Goal: Communication & Community: Answer question/provide support

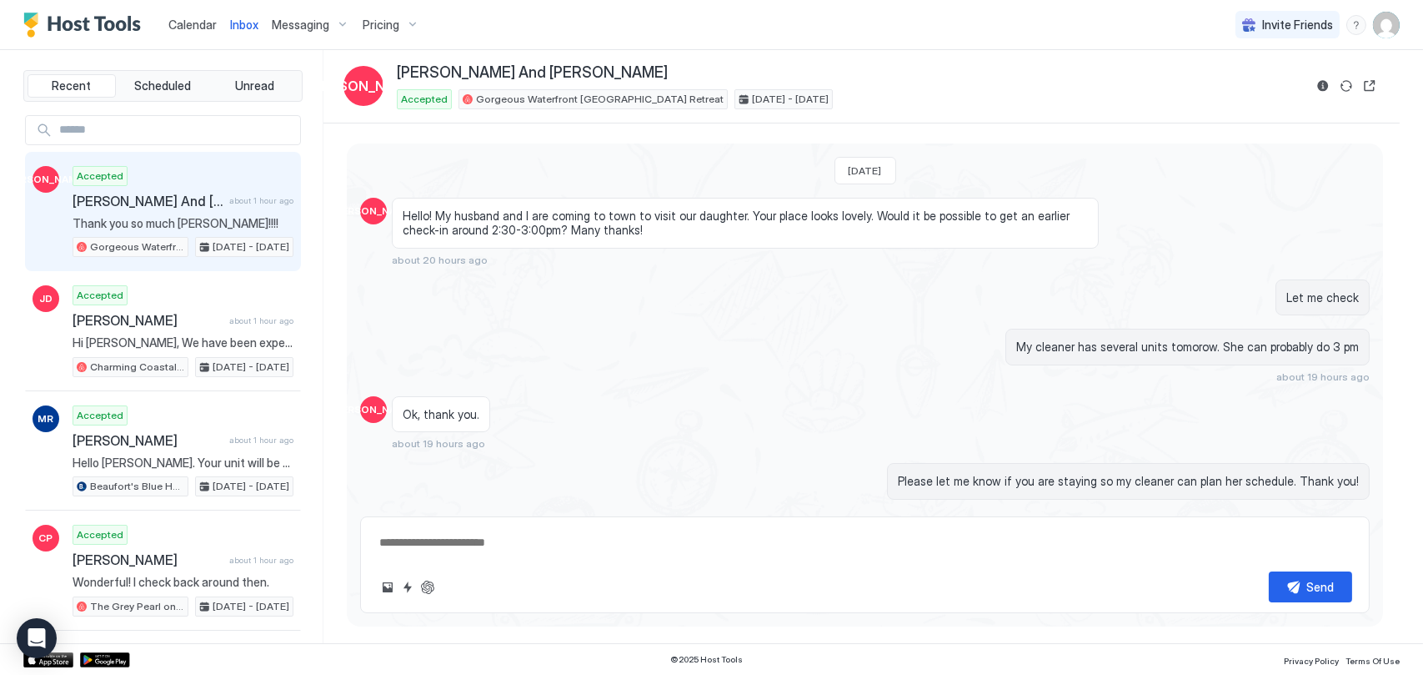
scroll to position [2365, 0]
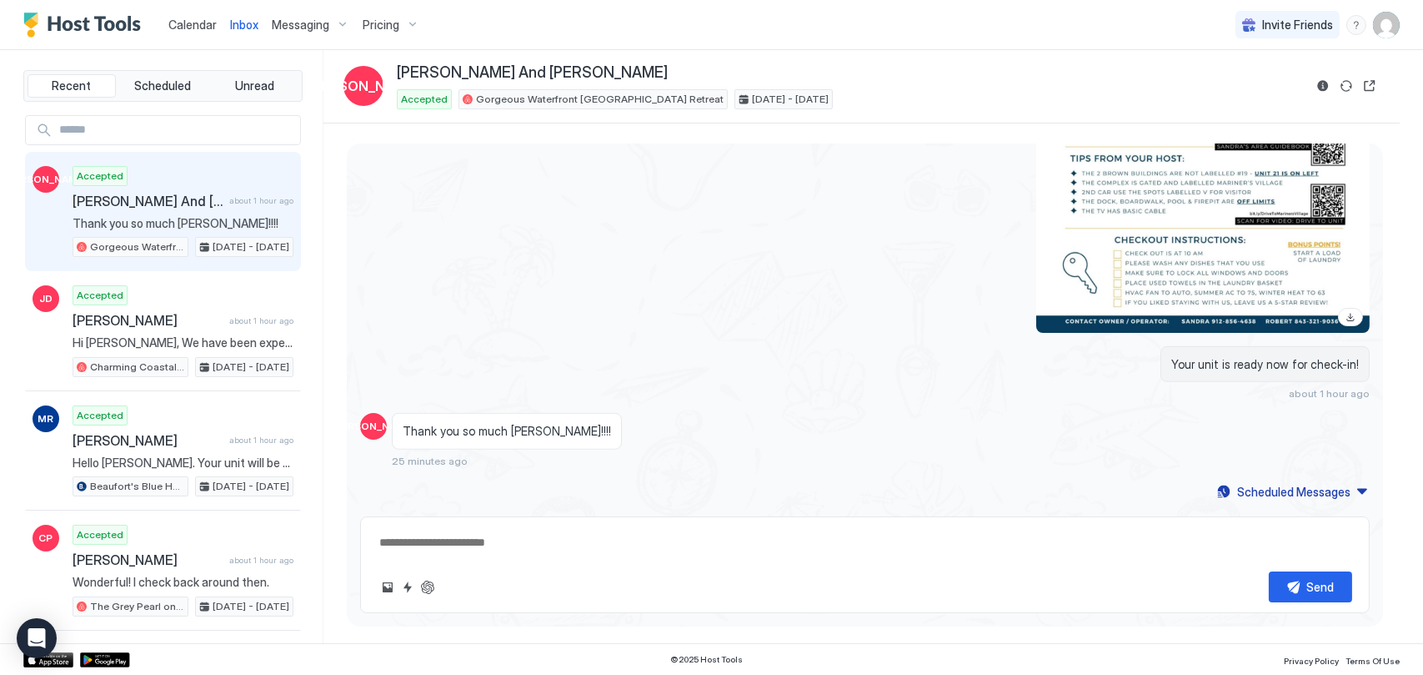
click at [241, 27] on span "Inbox" at bounding box center [244, 25] width 28 height 14
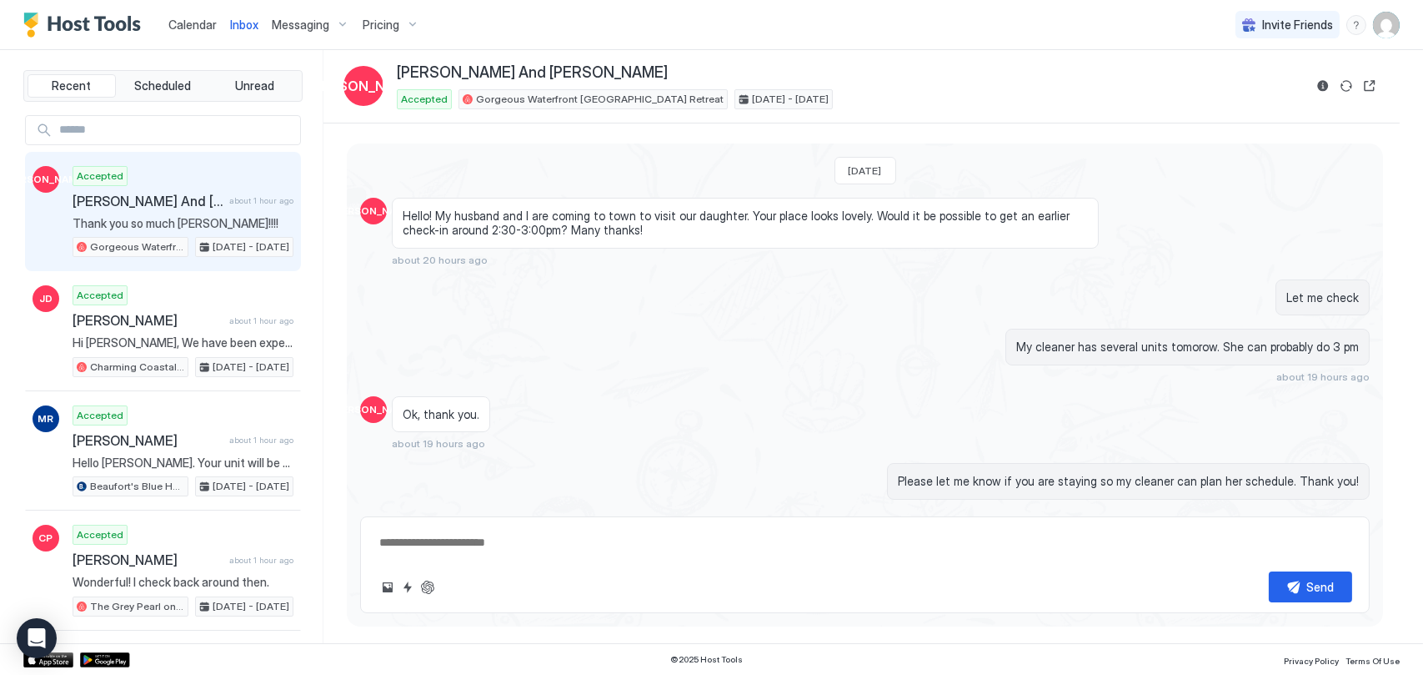
type textarea "*"
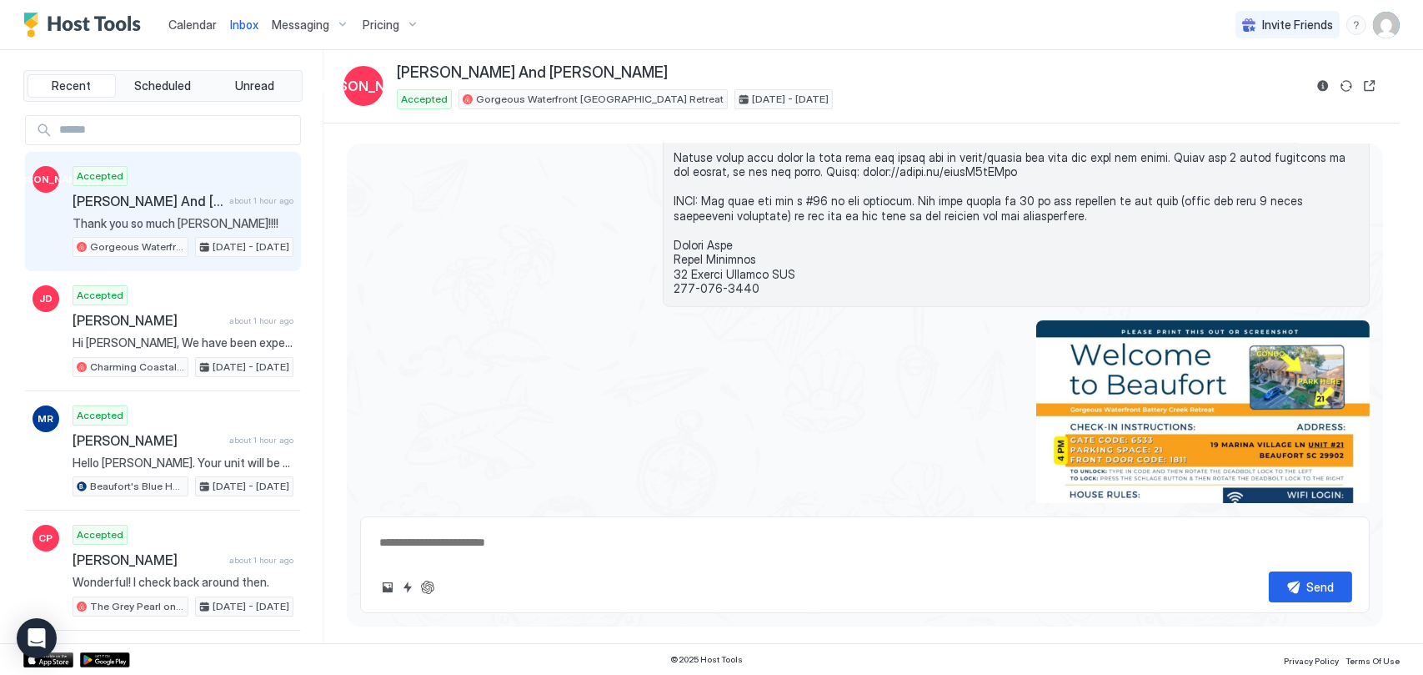
click at [211, 27] on span "Calendar" at bounding box center [192, 25] width 48 height 14
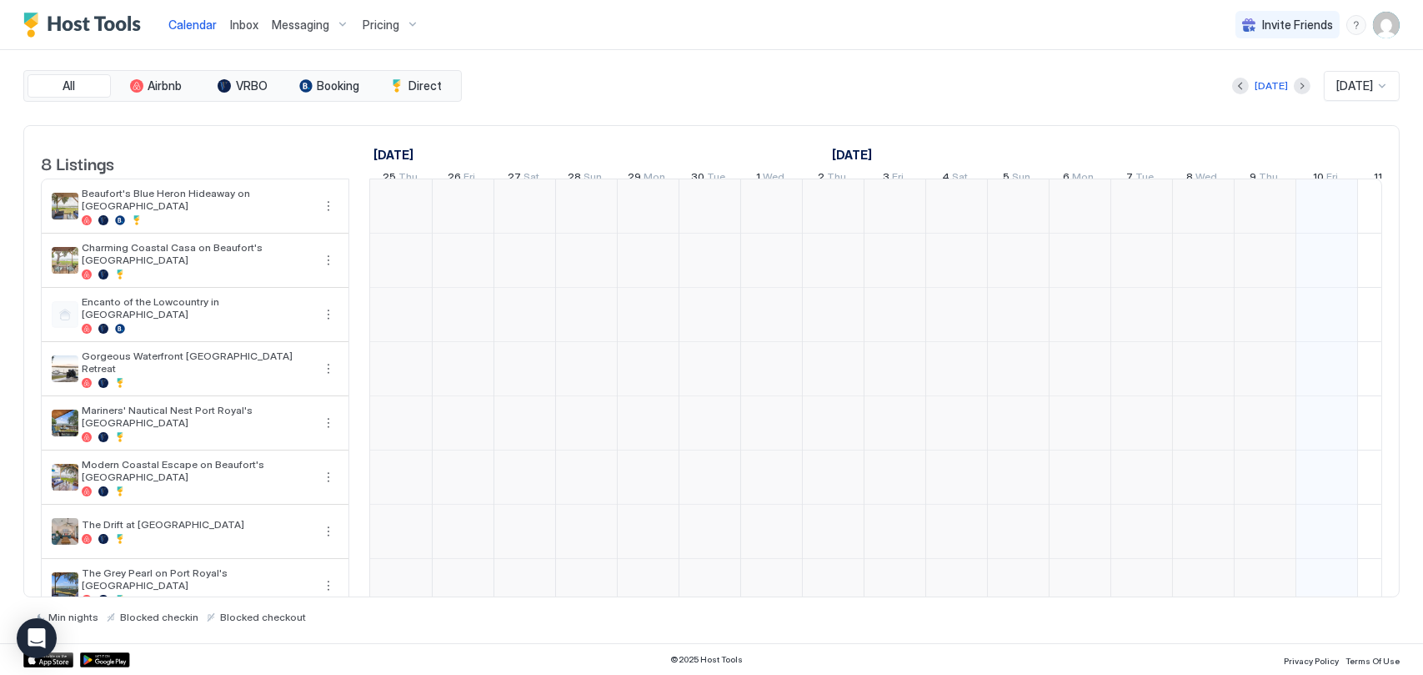
scroll to position [0, 926]
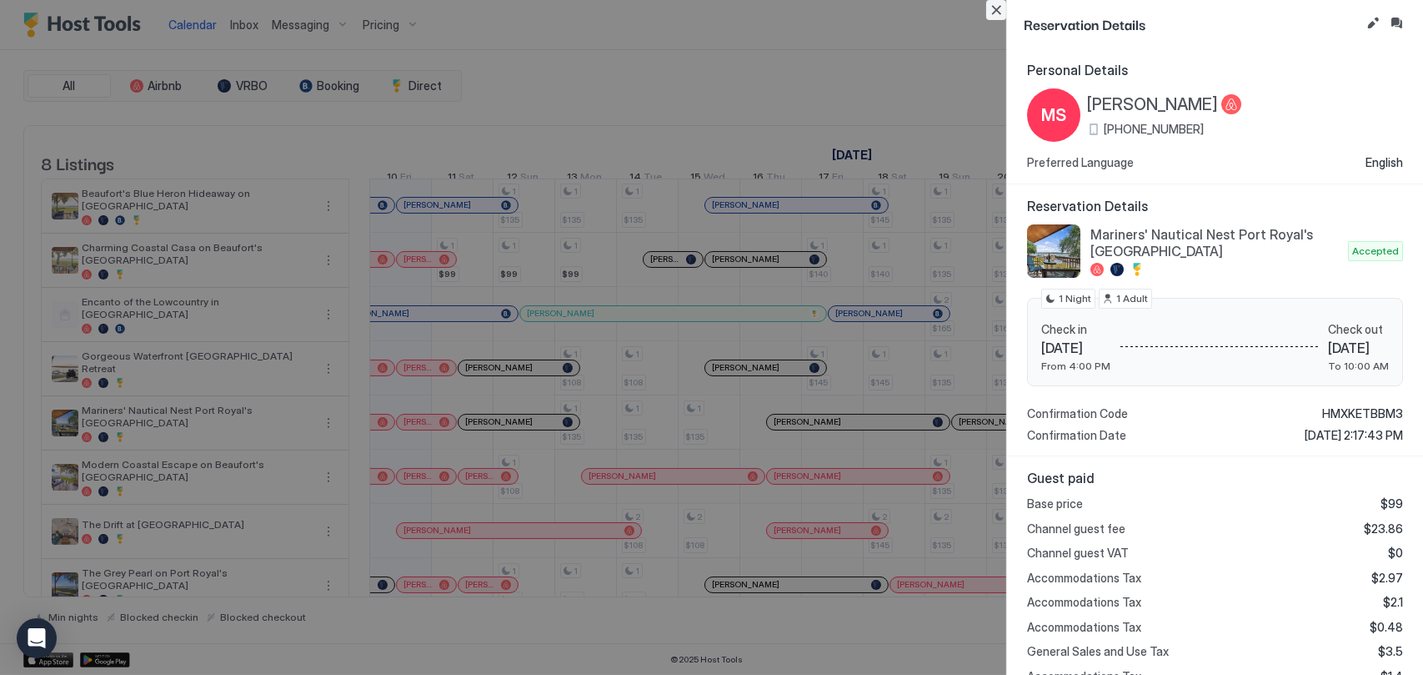
click at [994, 7] on button "Close" at bounding box center [996, 10] width 20 height 20
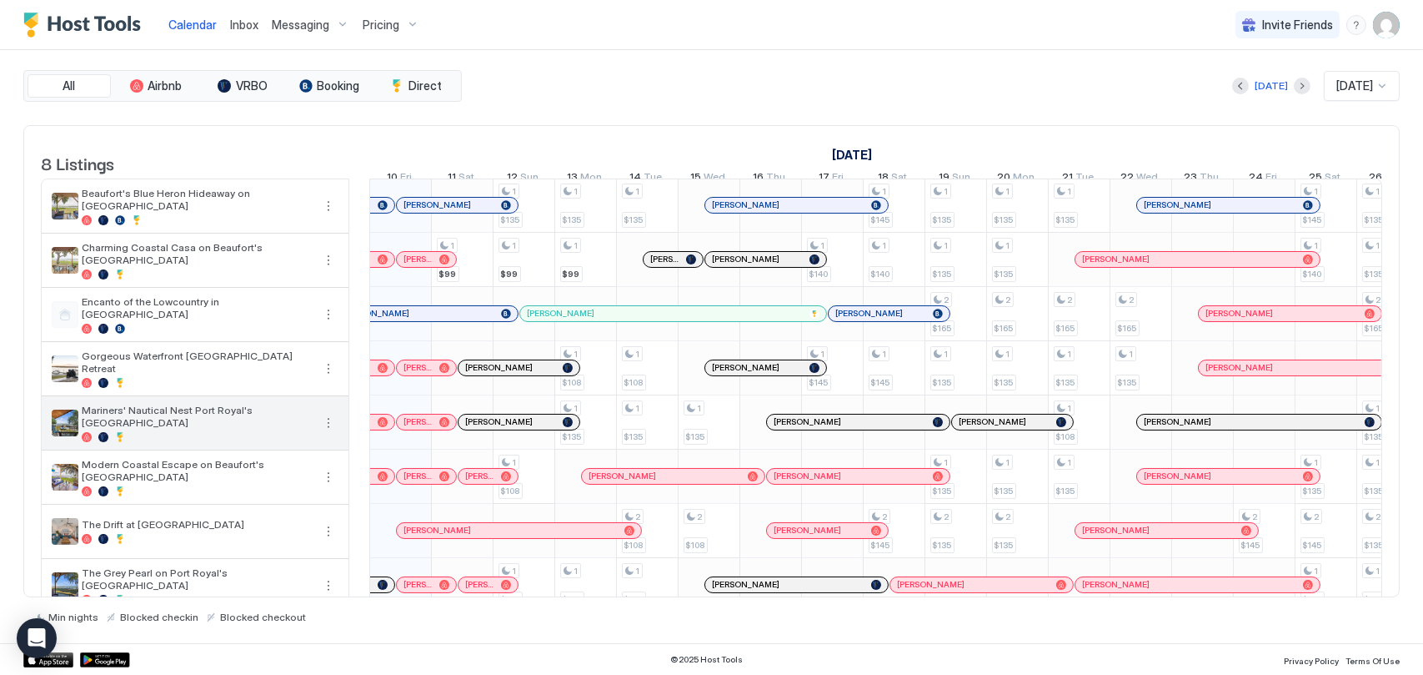
scroll to position [40, 0]
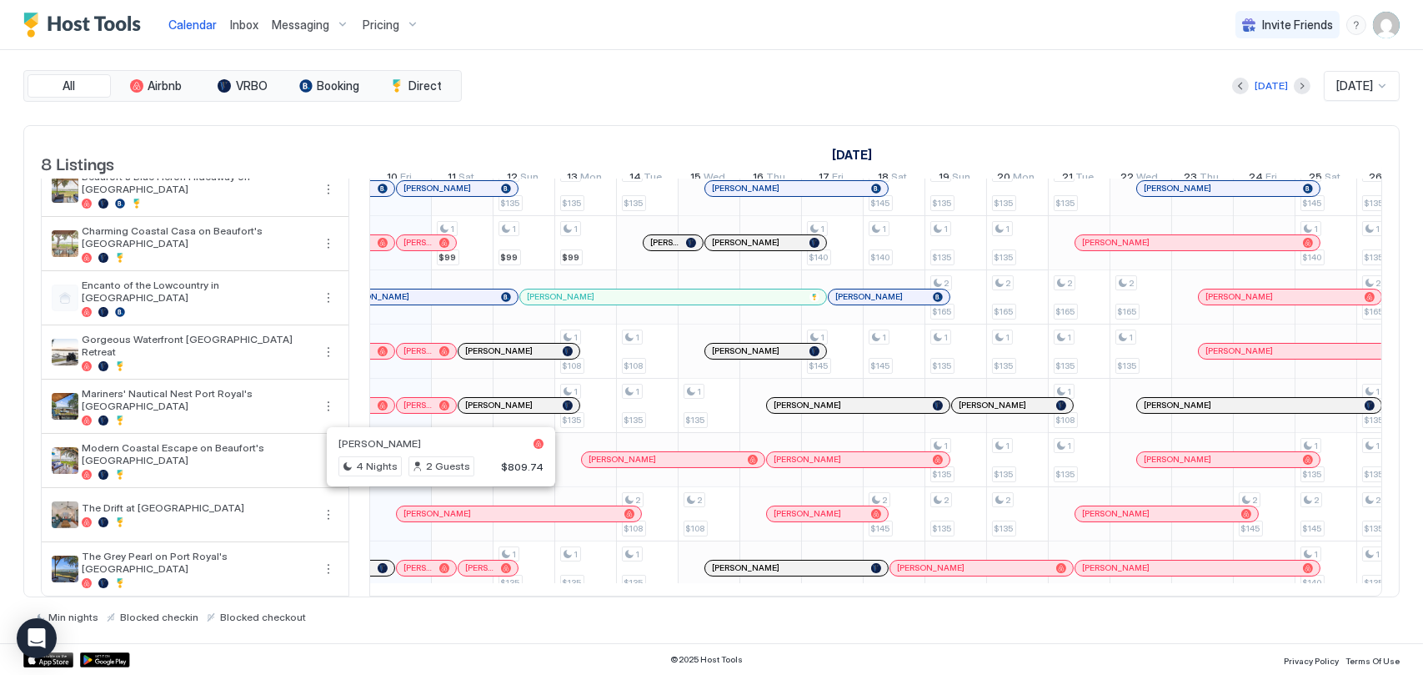
click at [434, 507] on div at bounding box center [433, 513] width 13 height 13
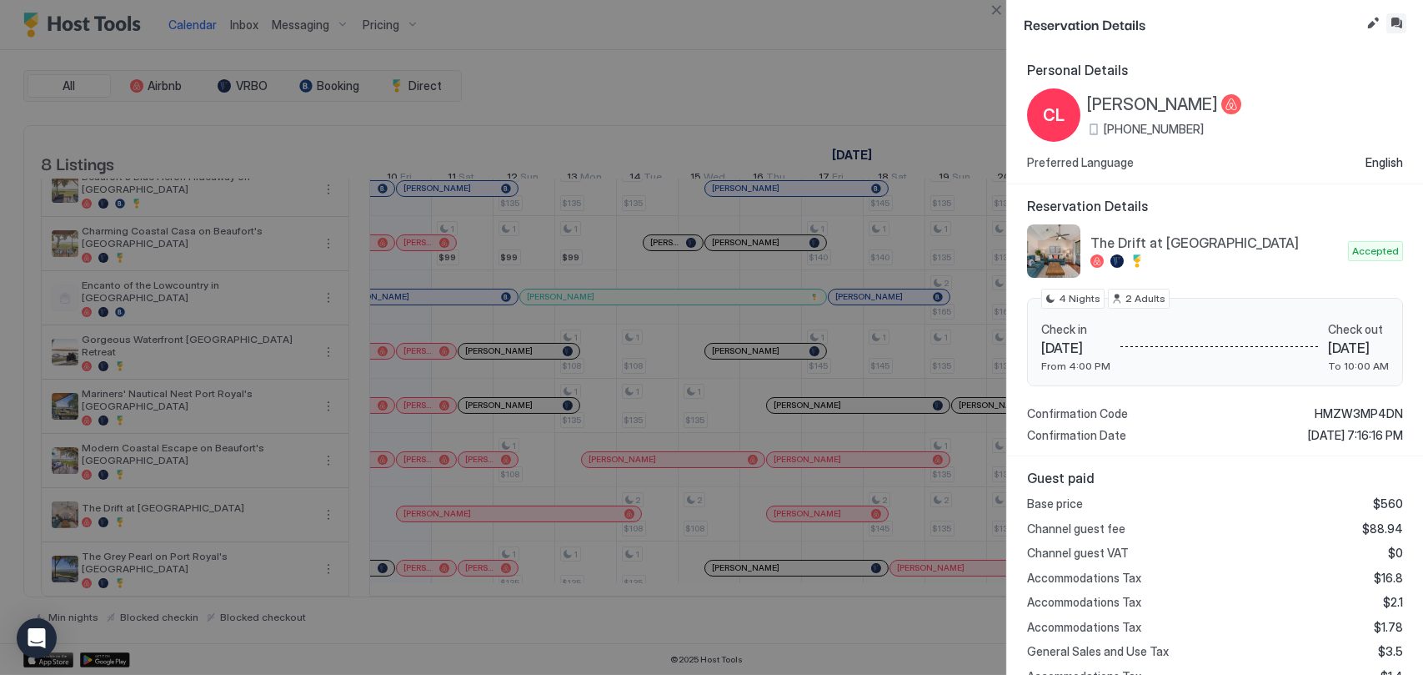
click at [1401, 20] on button "Inbox" at bounding box center [1397, 23] width 20 height 20
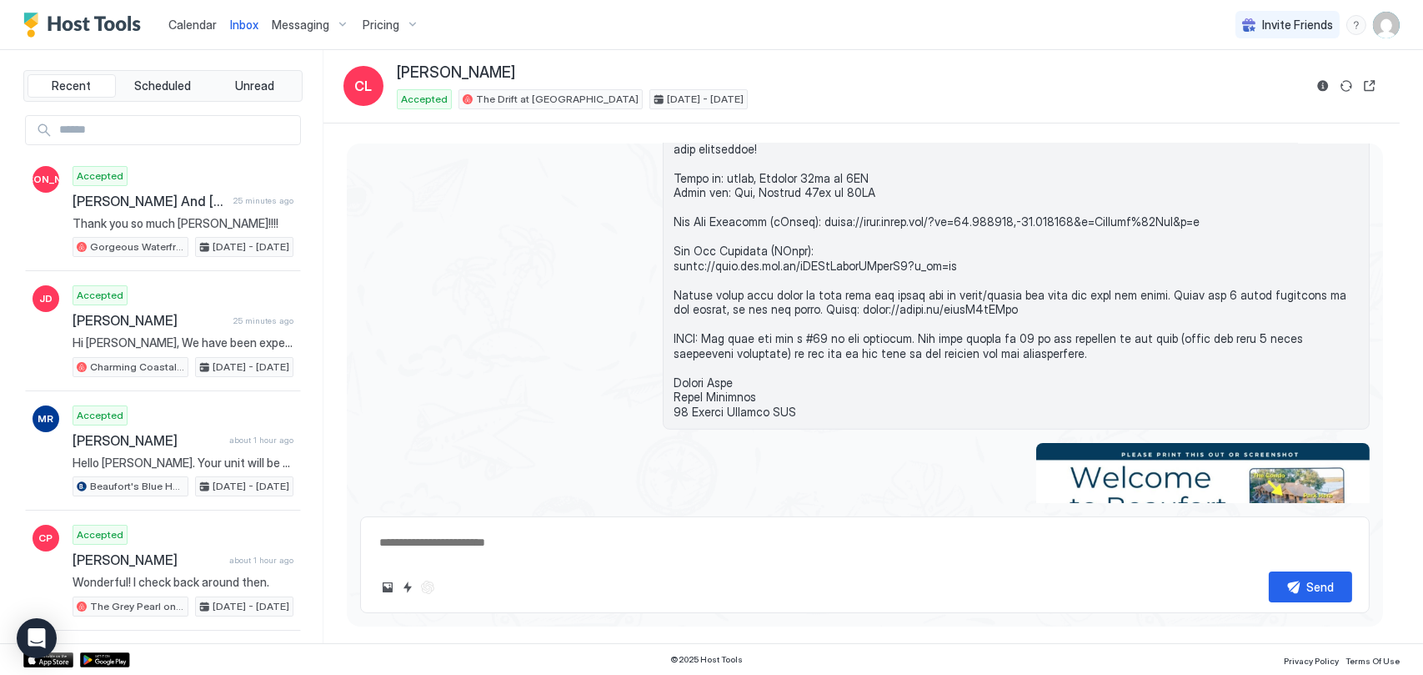
scroll to position [2135, 0]
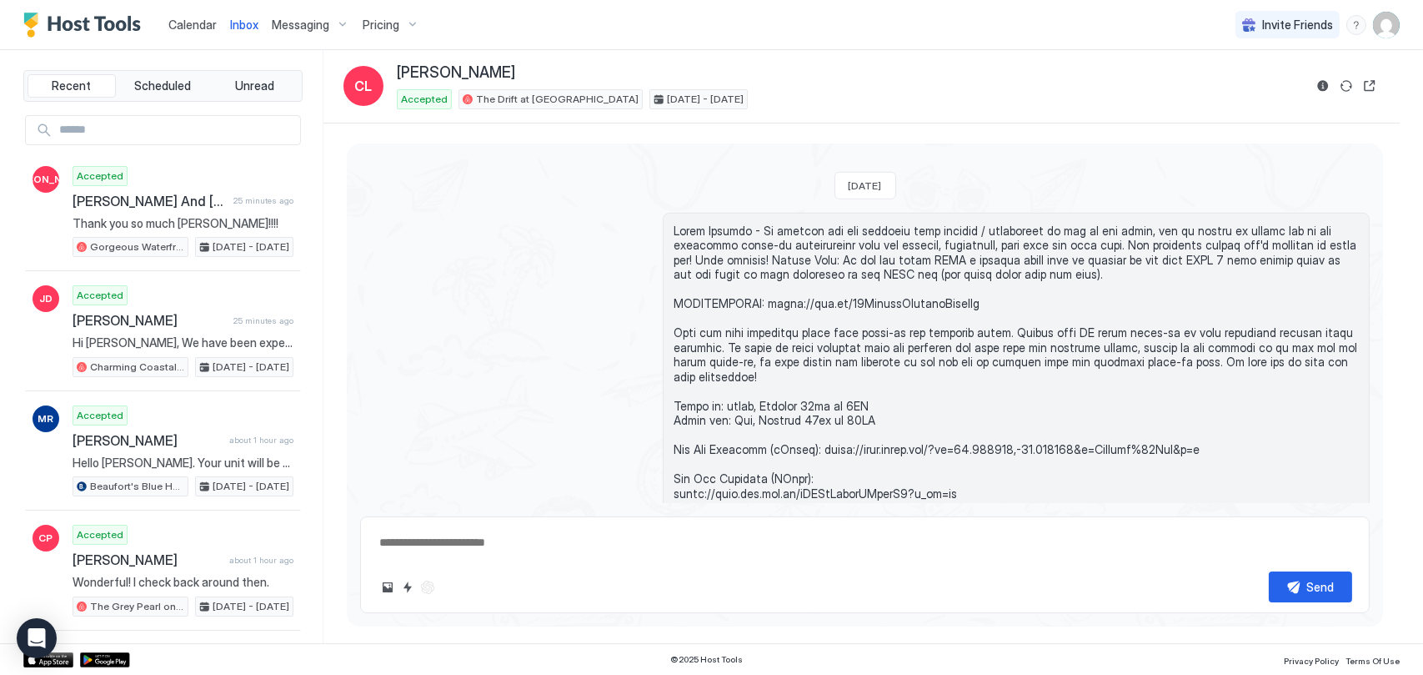
click at [201, 25] on span "Calendar" at bounding box center [192, 25] width 48 height 14
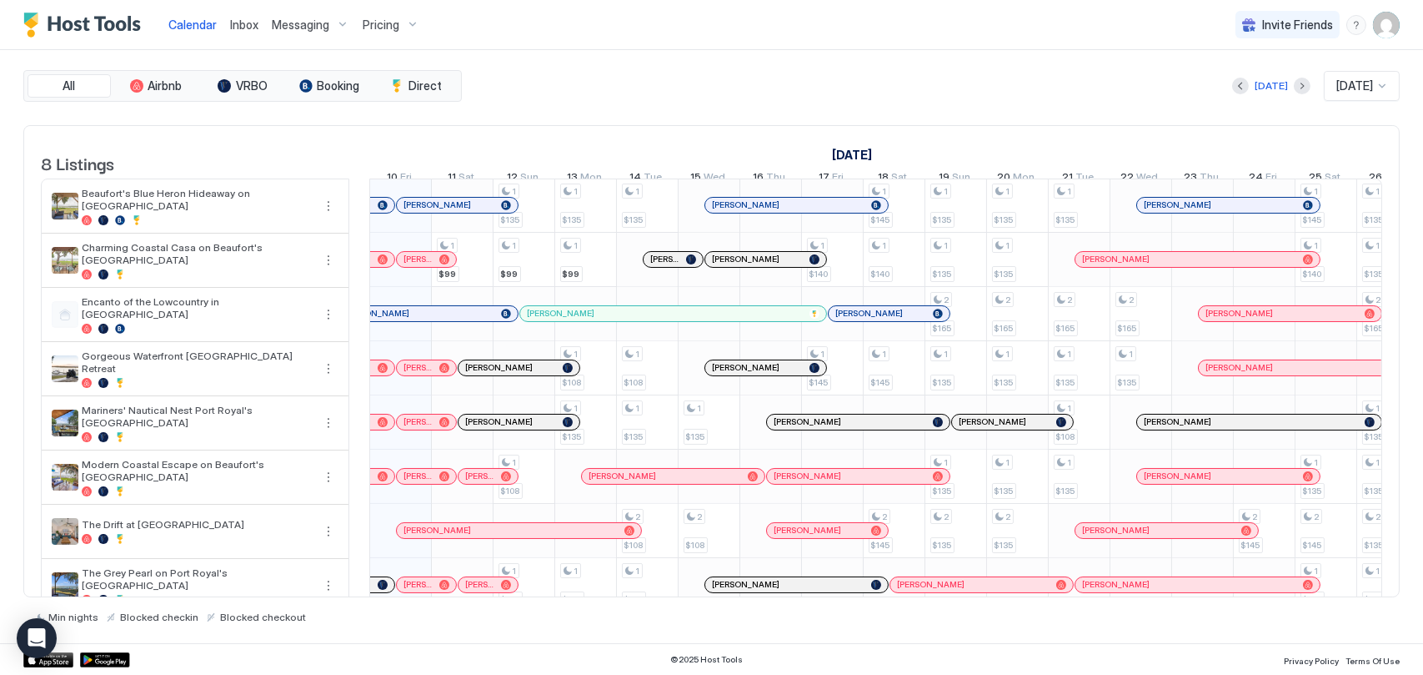
scroll to position [40, 0]
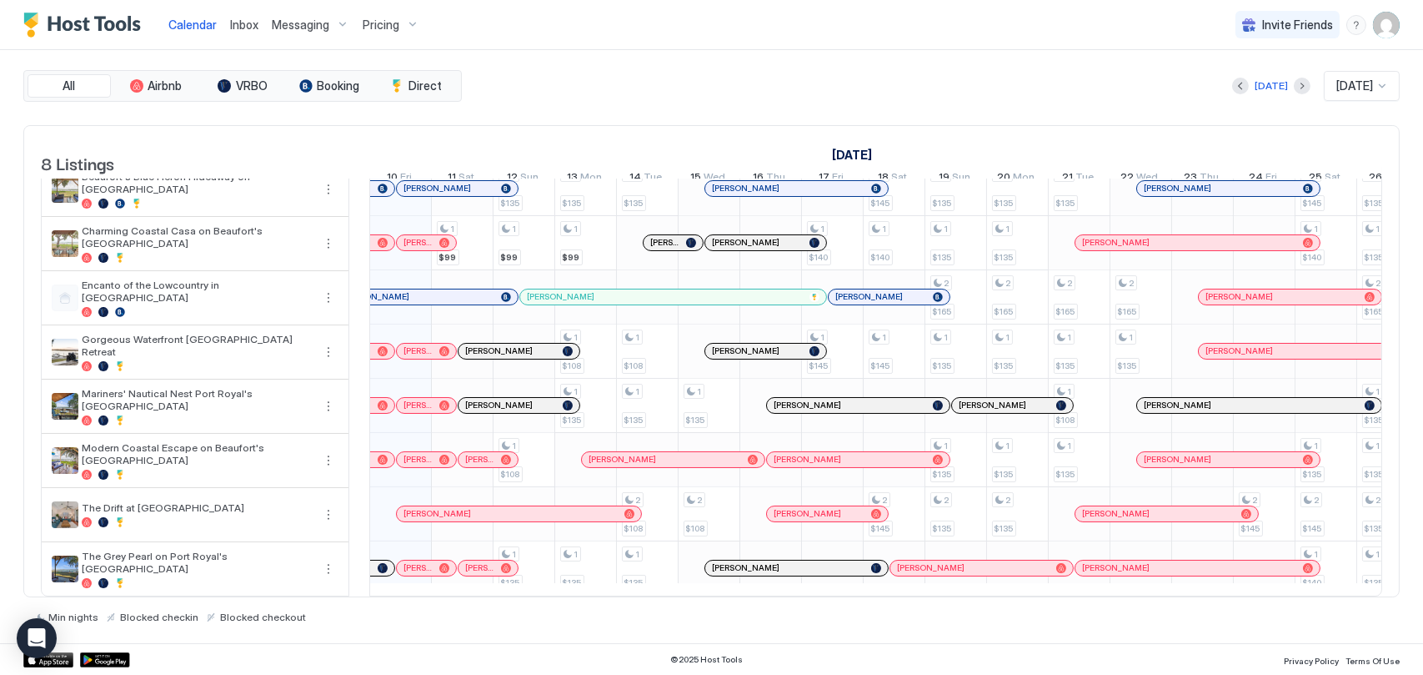
click at [429, 562] on span "[PERSON_NAME]" at bounding box center [418, 567] width 29 height 11
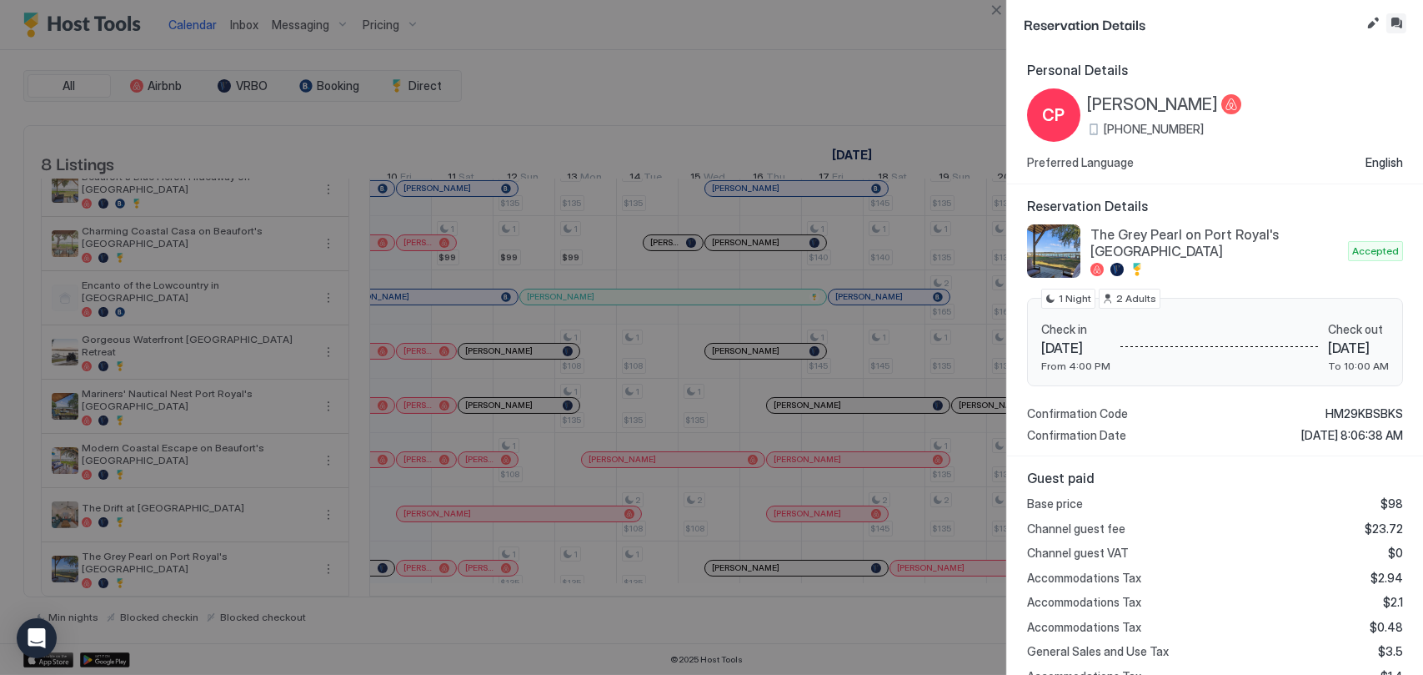
click at [1394, 28] on button "Inbox" at bounding box center [1397, 23] width 20 height 20
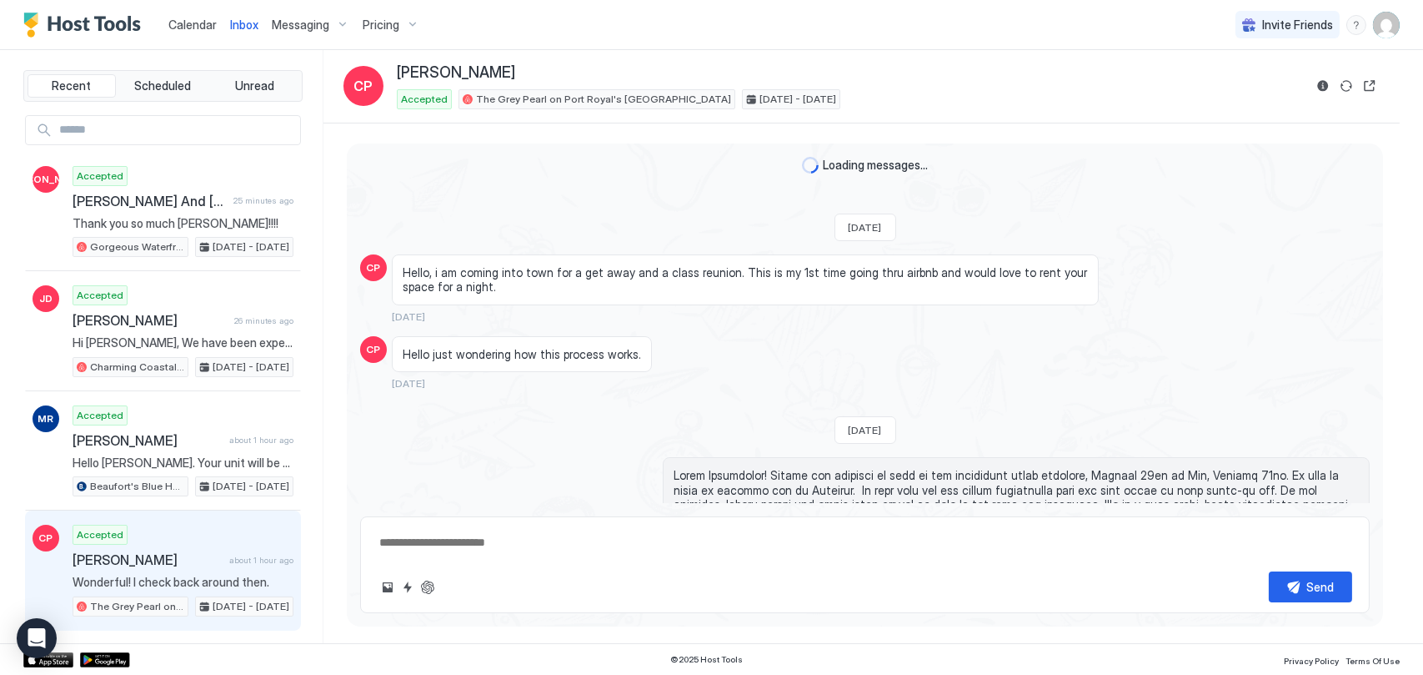
scroll to position [3310, 0]
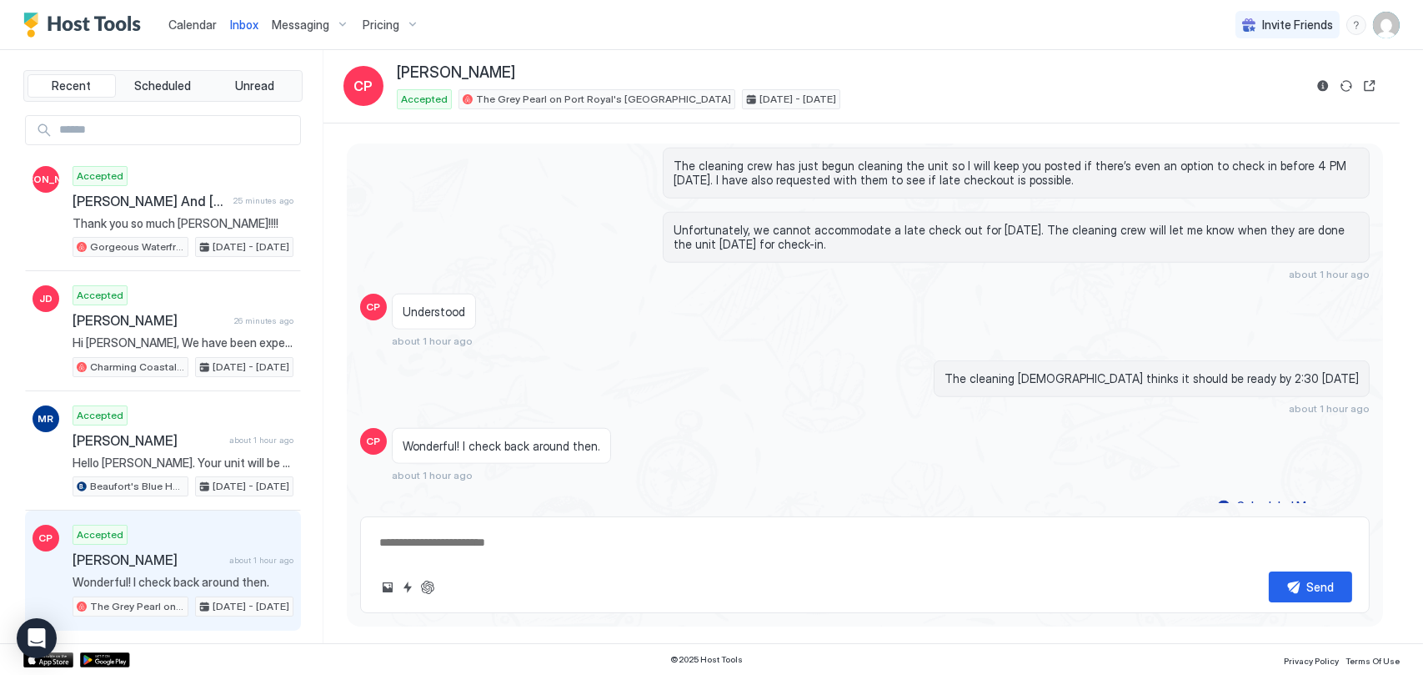
click at [610, 545] on textarea at bounding box center [865, 542] width 975 height 31
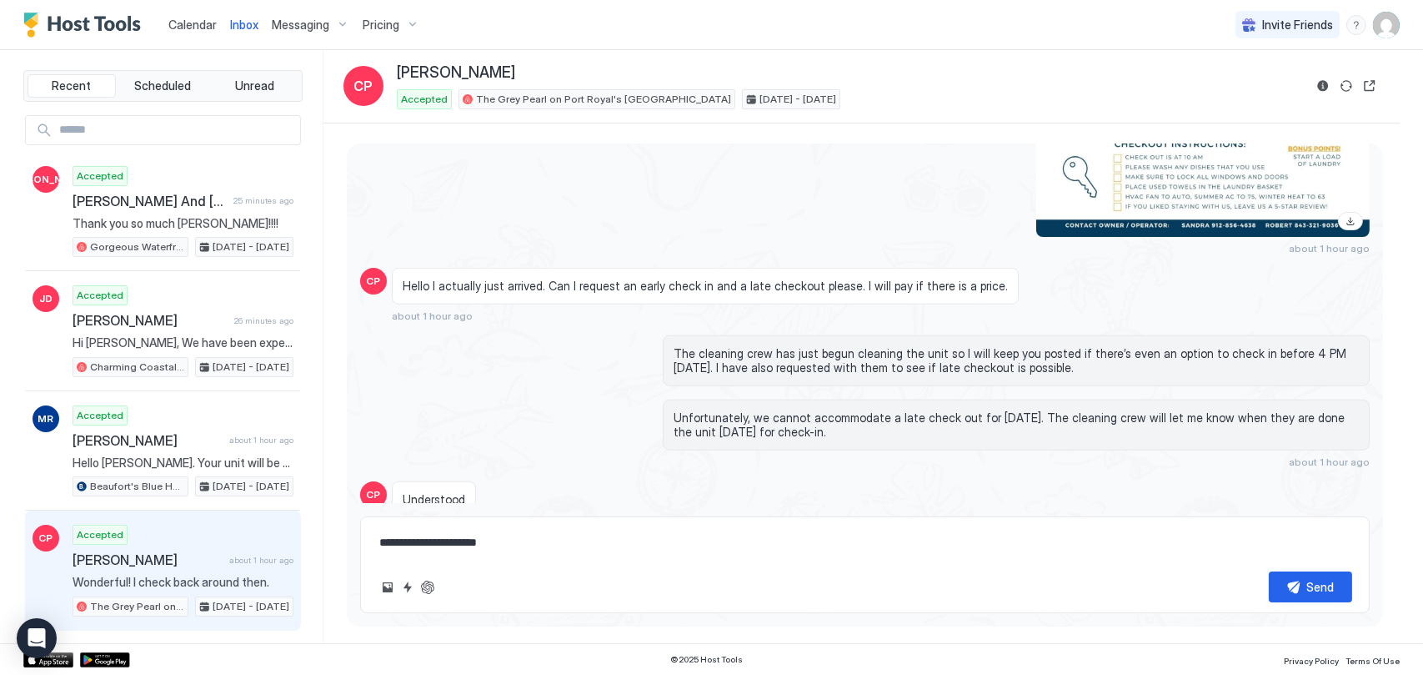
scroll to position [3310, 0]
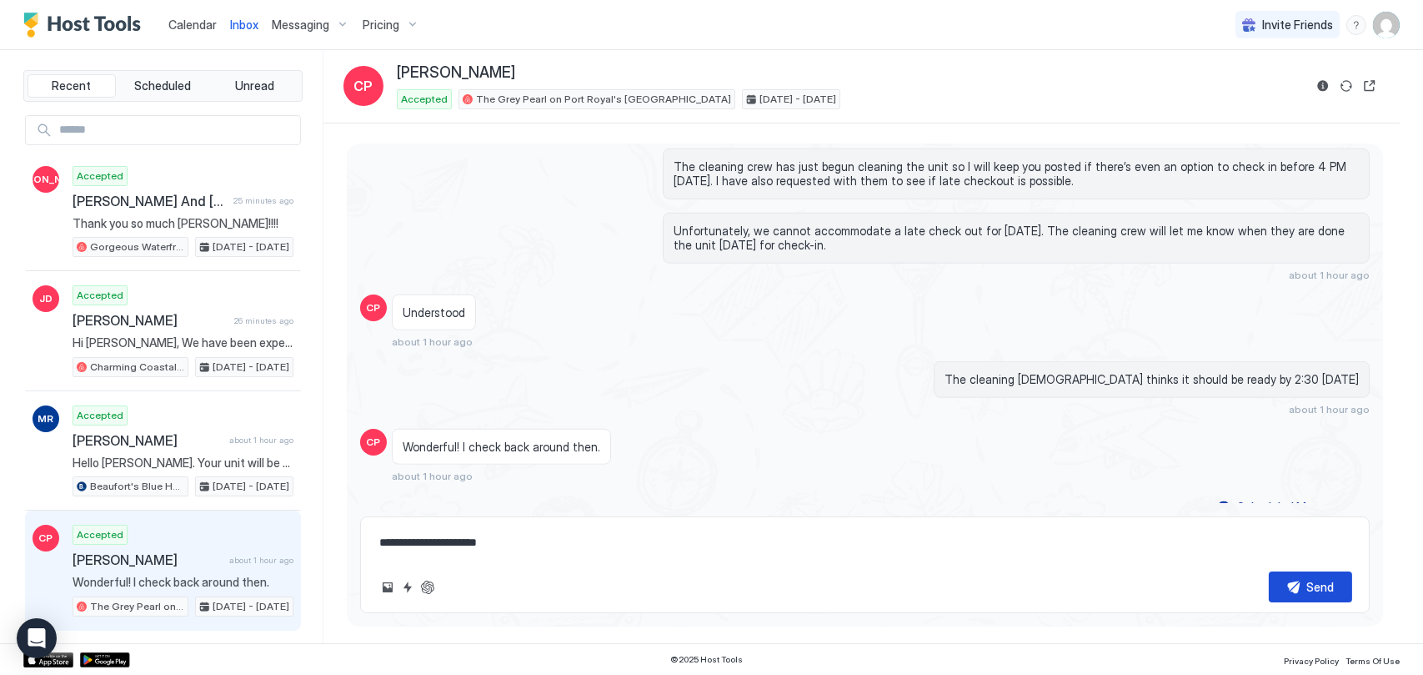
type textarea "**********"
click at [1298, 584] on button "Send" at bounding box center [1310, 586] width 83 height 31
